Goal: Transaction & Acquisition: Obtain resource

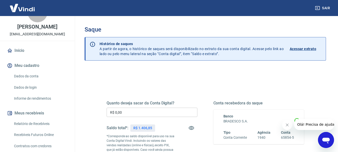
scroll to position [50, 0]
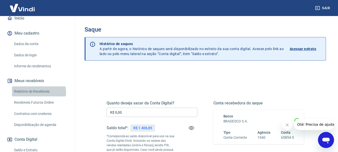
click at [36, 97] on link "Relatório de Recebíveis" at bounding box center [40, 91] width 57 height 10
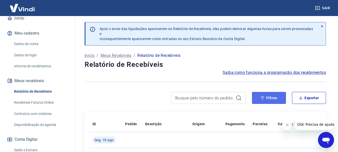
click at [275, 96] on button "Filtros" at bounding box center [269, 98] width 34 height 12
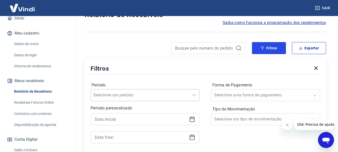
scroll to position [50, 0]
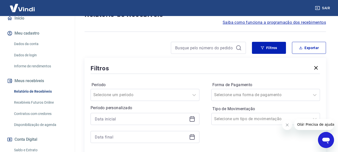
click at [193, 118] on icon at bounding box center [192, 118] width 5 height 1
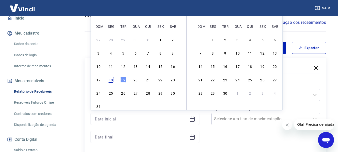
click at [110, 80] on div "18" at bounding box center [111, 80] width 6 height 6
type input "[DATE]"
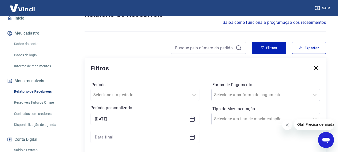
click at [194, 136] on icon at bounding box center [192, 137] width 6 height 6
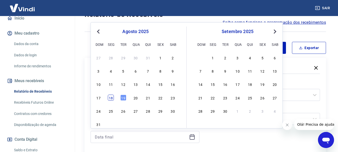
click at [110, 99] on div "18" at bounding box center [111, 98] width 6 height 6
type input "[DATE]"
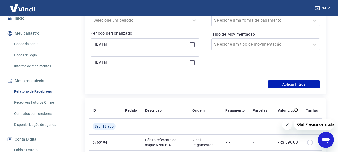
scroll to position [125, 0]
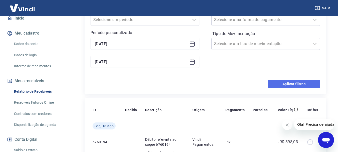
click at [305, 83] on button "Aplicar filtros" at bounding box center [294, 84] width 52 height 8
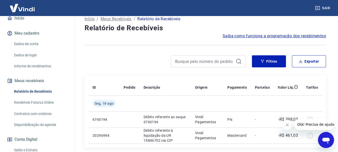
scroll to position [35, 0]
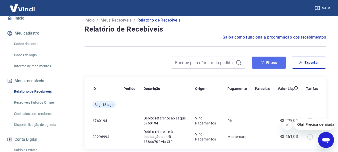
click at [262, 63] on icon "button" at bounding box center [263, 63] width 4 height 4
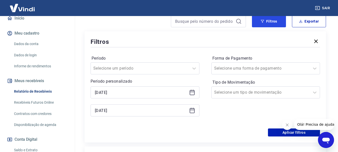
scroll to position [85, 0]
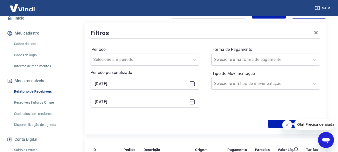
click at [193, 86] on icon at bounding box center [192, 84] width 6 height 6
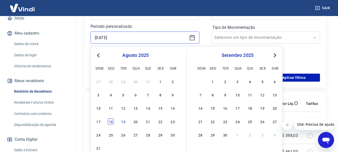
scroll to position [135, 0]
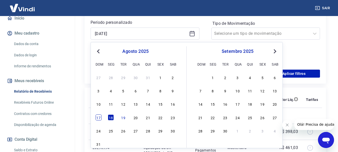
click at [101, 117] on div "17" at bounding box center [99, 117] width 6 height 6
type input "[DATE]"
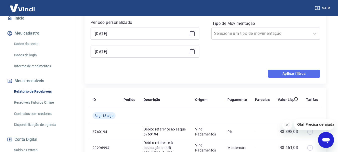
click at [290, 74] on button "Aplicar filtros" at bounding box center [294, 74] width 52 height 8
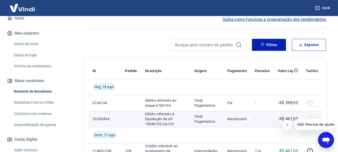
scroll to position [35, 0]
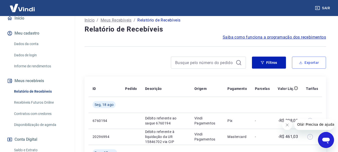
click at [305, 61] on button "Exportar" at bounding box center [309, 63] width 34 height 12
type input "[DATE]"
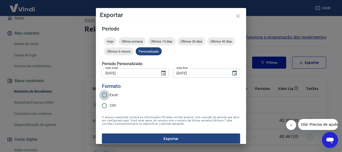
click at [106, 97] on input "Excel" at bounding box center [104, 95] width 11 height 11
radio input "true"
click at [137, 132] on form "Período Hoje Última semana Últimos 15 dias Últimos 30 dias Últimos 90 dias Últi…" at bounding box center [171, 85] width 138 height 118
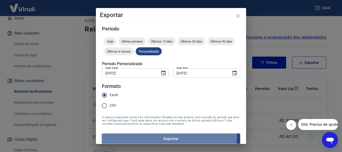
click at [137, 134] on button "Exportar" at bounding box center [171, 138] width 138 height 11
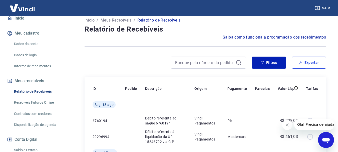
scroll to position [0, 0]
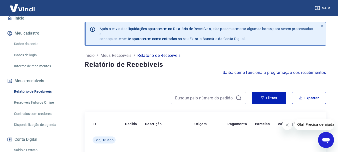
click at [29, 49] on link "Dados da conta" at bounding box center [40, 44] width 57 height 10
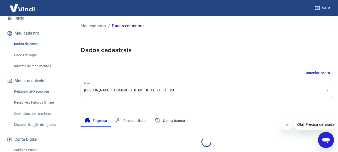
select select "MG"
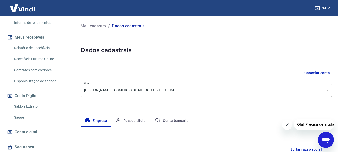
scroll to position [100, 0]
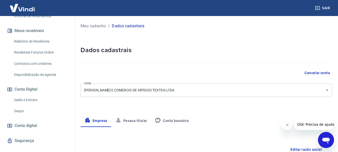
click at [28, 105] on link "Saldo e Extrato" at bounding box center [40, 100] width 57 height 10
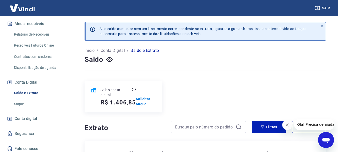
scroll to position [115, 0]
